Goal: Check status: Check status

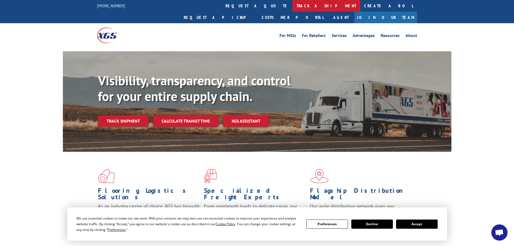
click at [293, 5] on link "track a shipment" at bounding box center [327, 6] width 68 height 12
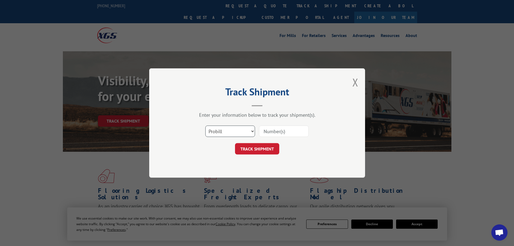
click at [242, 130] on select "Select category... Probill BOL PO" at bounding box center [230, 131] width 50 height 11
select select "bol"
click at [205, 126] on select "Select category... Probill BOL PO" at bounding box center [230, 131] width 50 height 11
drag, startPoint x: 276, startPoint y: 132, endPoint x: 269, endPoint y: 124, distance: 10.3
click at [276, 132] on input at bounding box center [284, 131] width 50 height 11
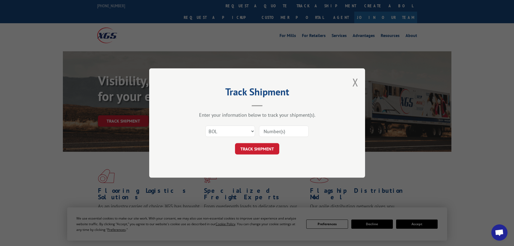
paste input "883988"
type input "883988"
click at [262, 146] on button "TRACK SHIPMENT" at bounding box center [257, 148] width 44 height 11
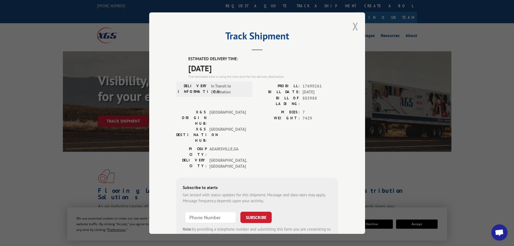
click at [353, 26] on button "Close modal" at bounding box center [356, 26] width 6 height 14
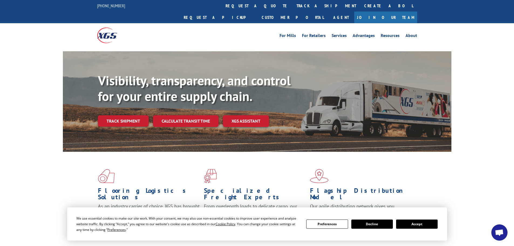
click at [407, 222] on button "Accept" at bounding box center [417, 223] width 42 height 9
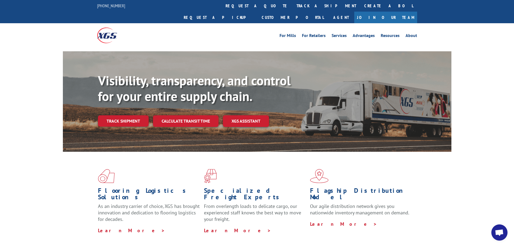
click at [394, 223] on div "Flooring Logistics Solutions As an industry carrier of choice, XGS has brought …" at bounding box center [257, 201] width 389 height 99
